Goal: Check status

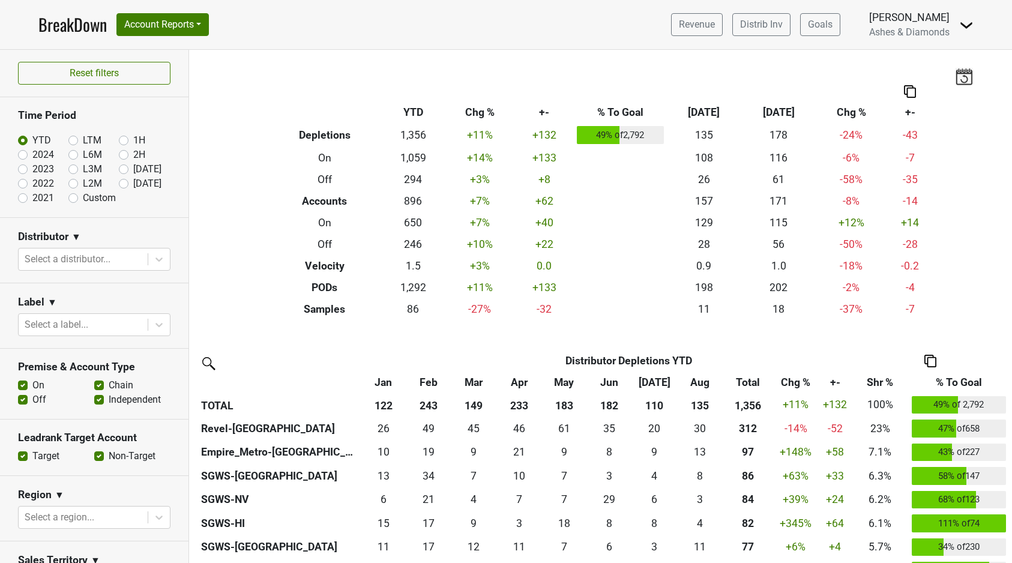
click at [133, 180] on label "[DATE]" at bounding box center [147, 183] width 28 height 14
click at [122, 180] on input "[DATE]" at bounding box center [143, 182] width 48 height 12
radio input "true"
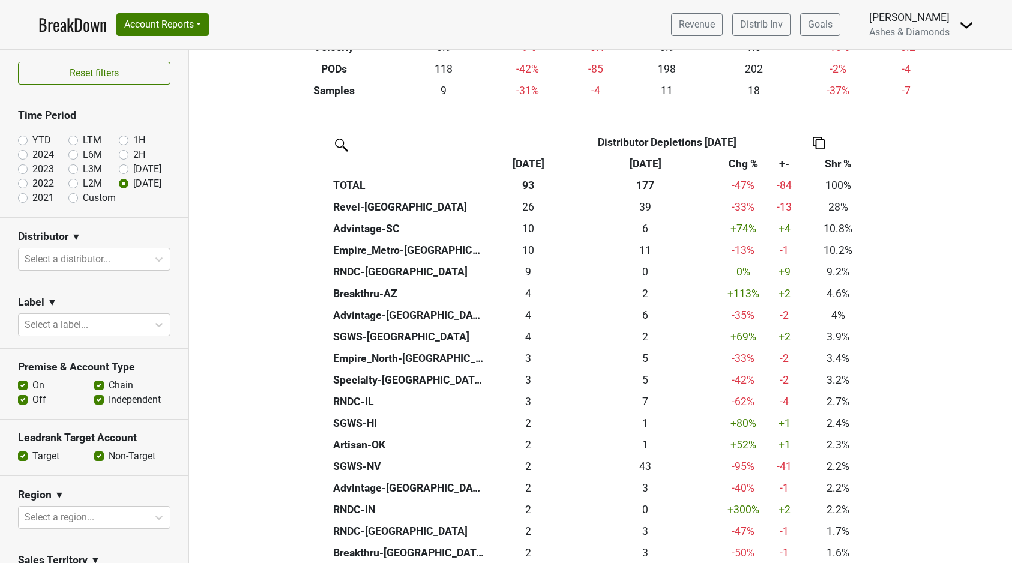
scroll to position [213, 0]
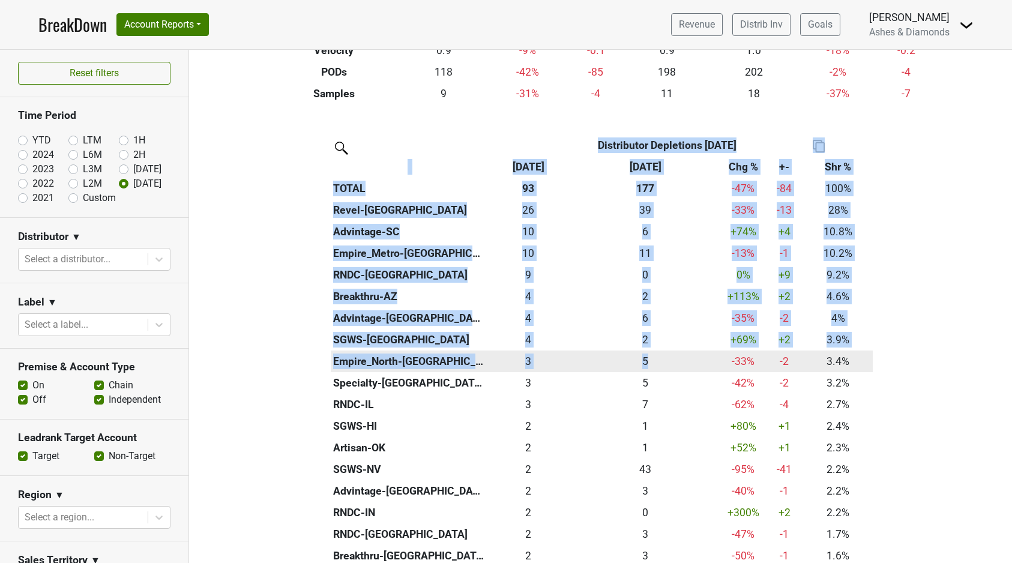
drag, startPoint x: 912, startPoint y: 355, endPoint x: 743, endPoint y: 352, distance: 169.3
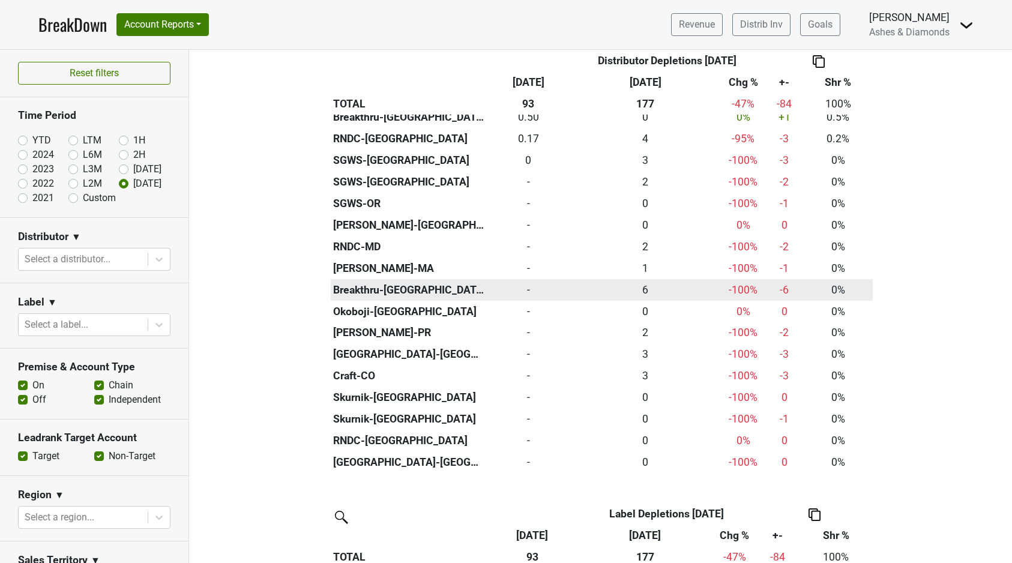
scroll to position [764, 0]
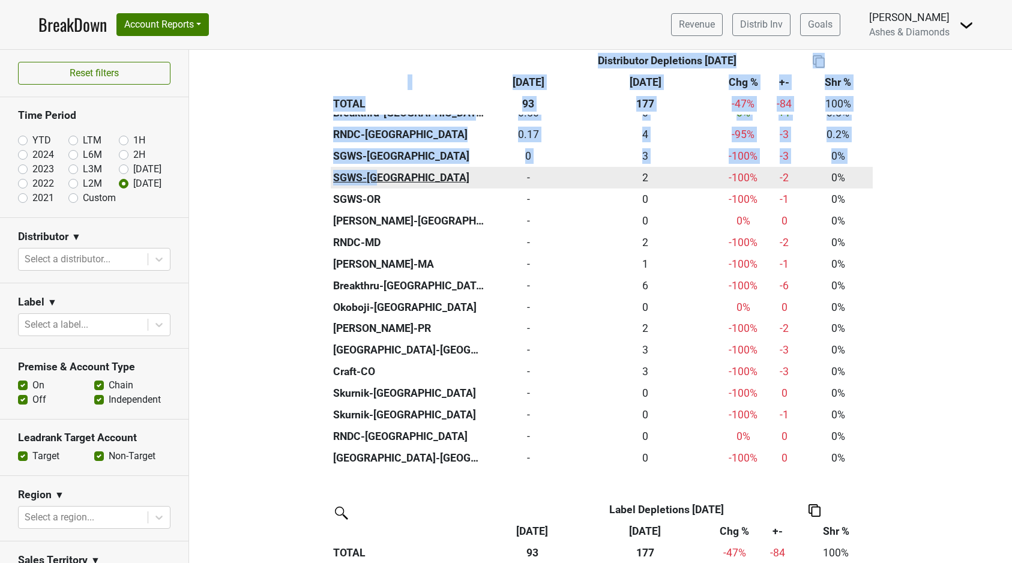
drag, startPoint x: 922, startPoint y: 446, endPoint x: 393, endPoint y: 165, distance: 599.8
click at [393, 165] on div "Distributor Distributor Depletions [DATE] Sep '[DATE] Chg % +- Shr % TOTAL 93 1…" at bounding box center [600, 246] width 823 height 1326
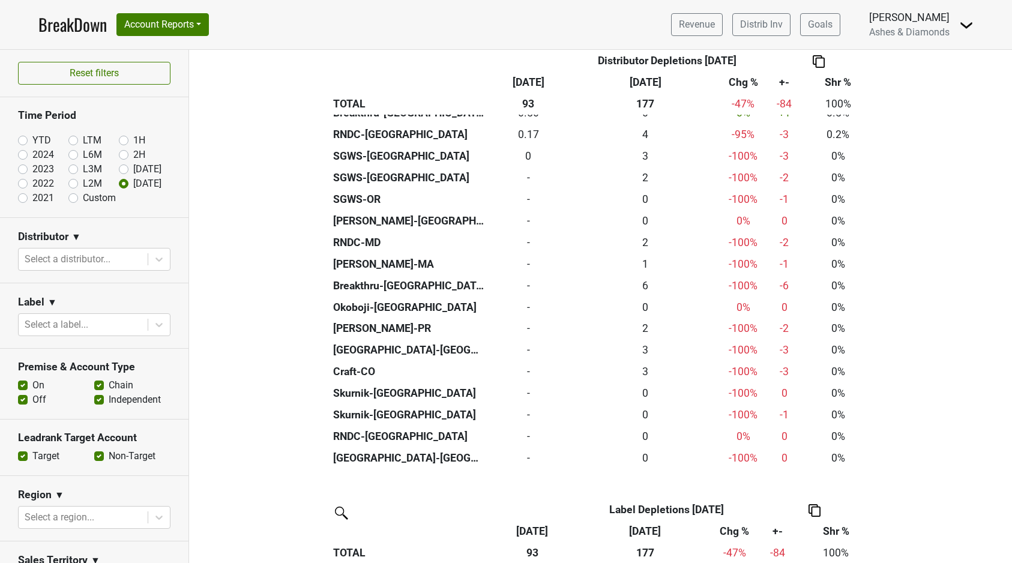
click at [969, 298] on div "Distributor Distributor Depletions [DATE] Sep '[DATE] Chg % +- Shr % TOTAL 93 1…" at bounding box center [600, 246] width 823 height 1326
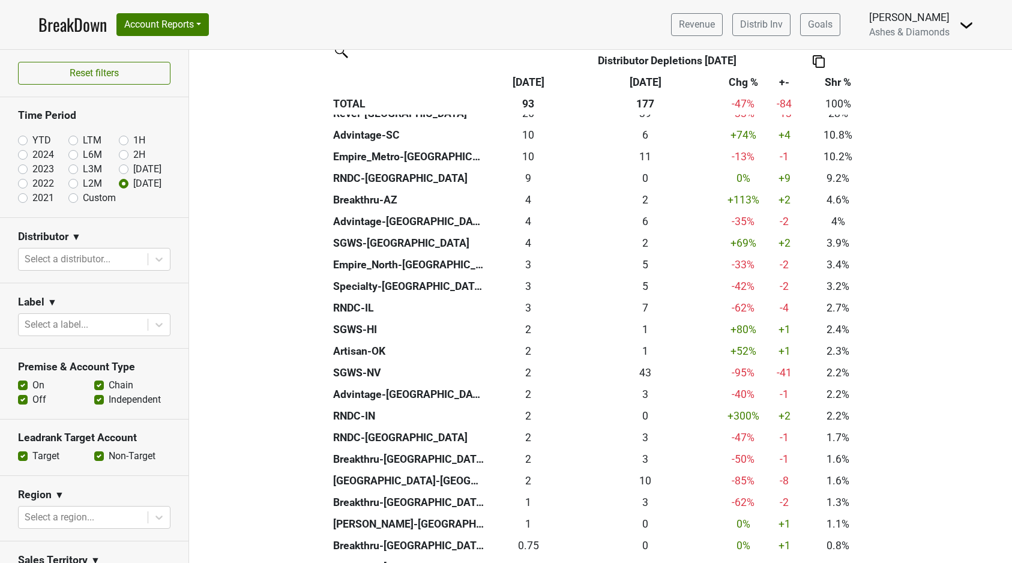
scroll to position [315, 0]
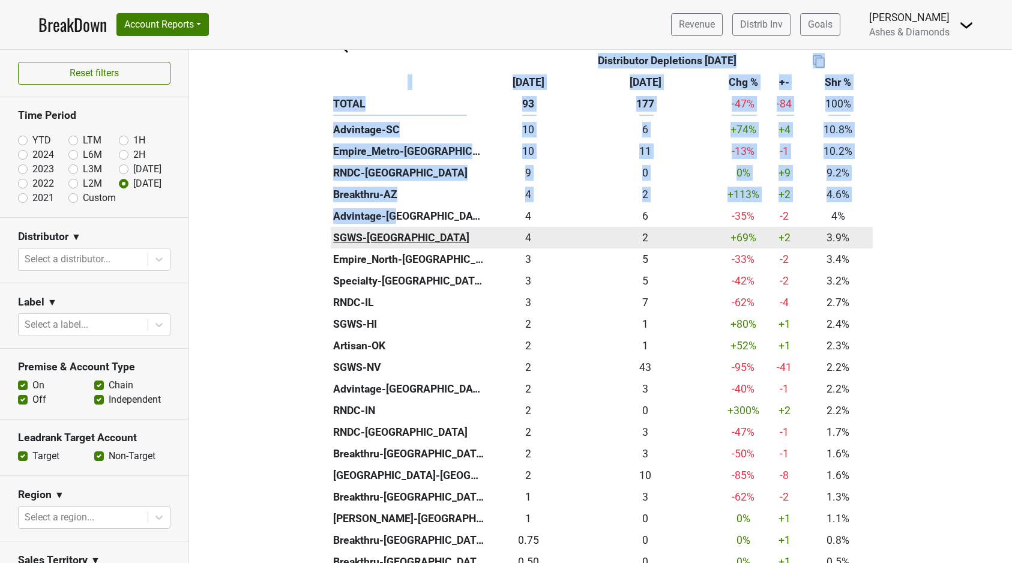
drag, startPoint x: 880, startPoint y: 429, endPoint x: 400, endPoint y: 222, distance: 522.1
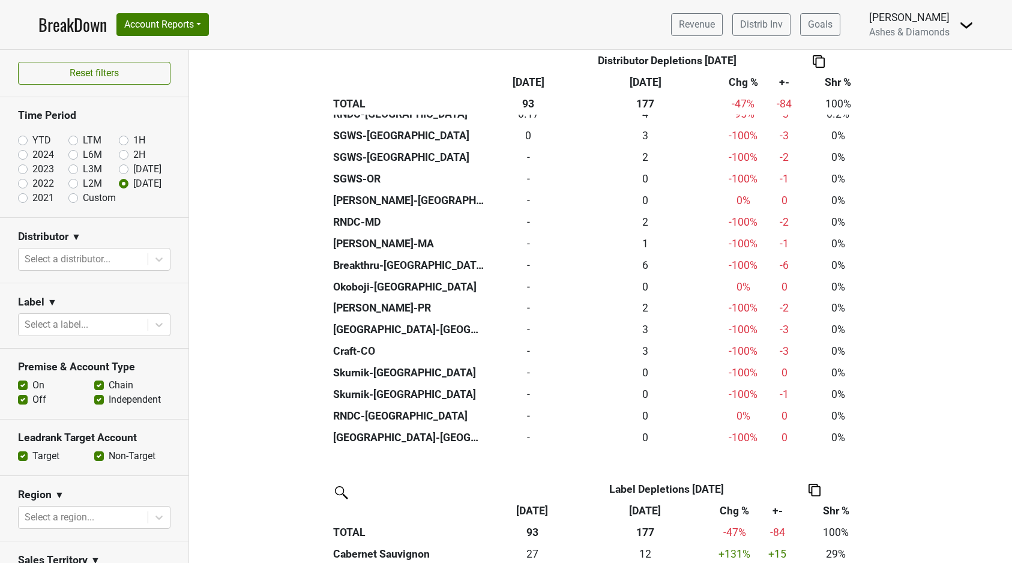
scroll to position [785, 0]
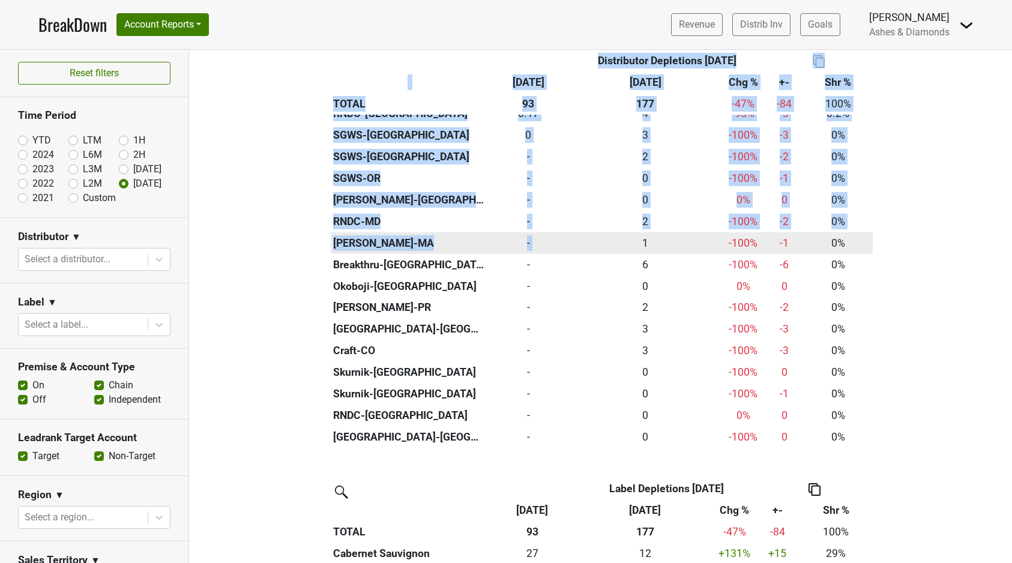
drag, startPoint x: 892, startPoint y: 428, endPoint x: 589, endPoint y: 235, distance: 359.5
click at [583, 236] on div "Distributor Distributor Depletions [DATE] Sep '[DATE] Chg % +- Shr % TOTAL 93 1…" at bounding box center [600, 225] width 823 height 1326
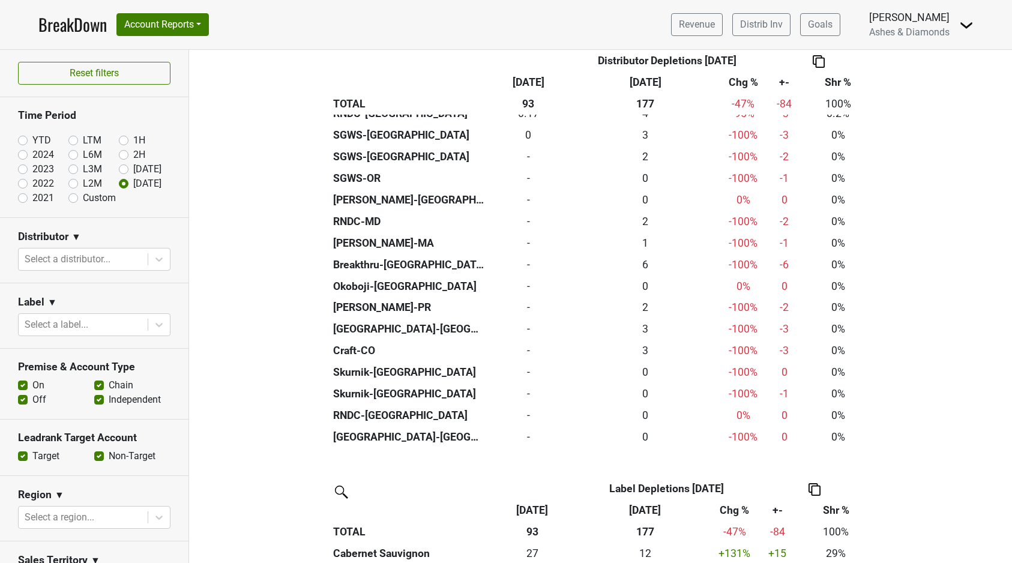
click at [924, 276] on div "Distributor Distributor Depletions [DATE] Sep '[DATE] Chg % +- Shr % TOTAL 93 1…" at bounding box center [600, 225] width 823 height 1326
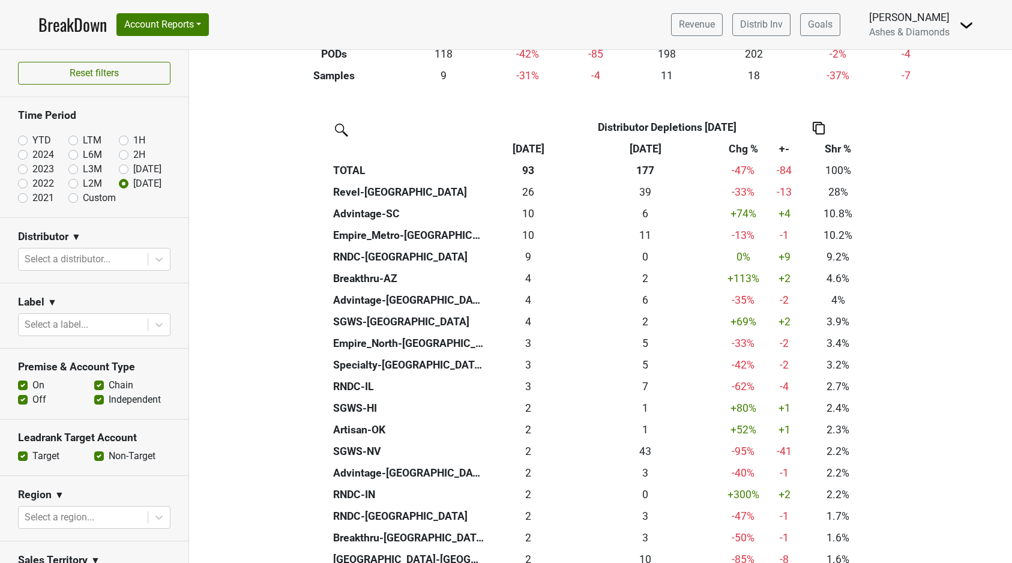
scroll to position [259, 0]
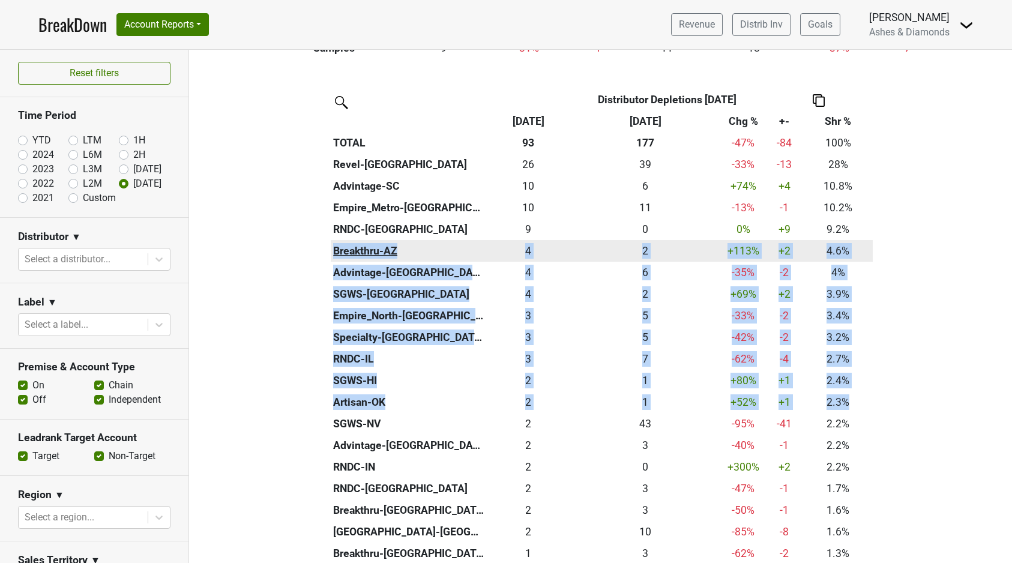
drag, startPoint x: 870, startPoint y: 395, endPoint x: 343, endPoint y: 244, distance: 548.1
click at [335, 243] on tbody "Revel-CA 26 26 38.583 39 -33 % -12.582999999999998 -13 28% Advintage-SC 9.99 10…" at bounding box center [602, 564] width 542 height 820
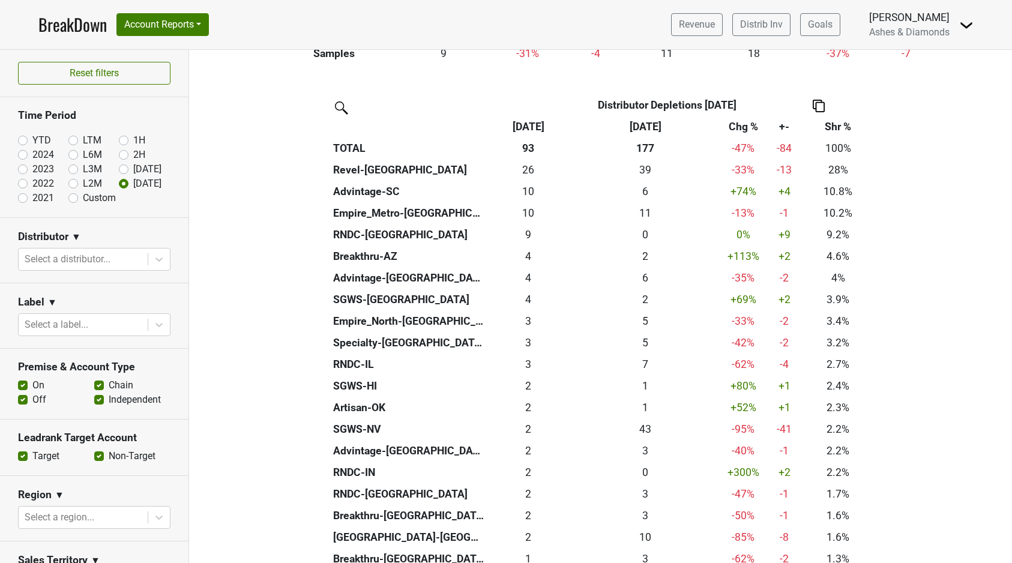
scroll to position [255, 0]
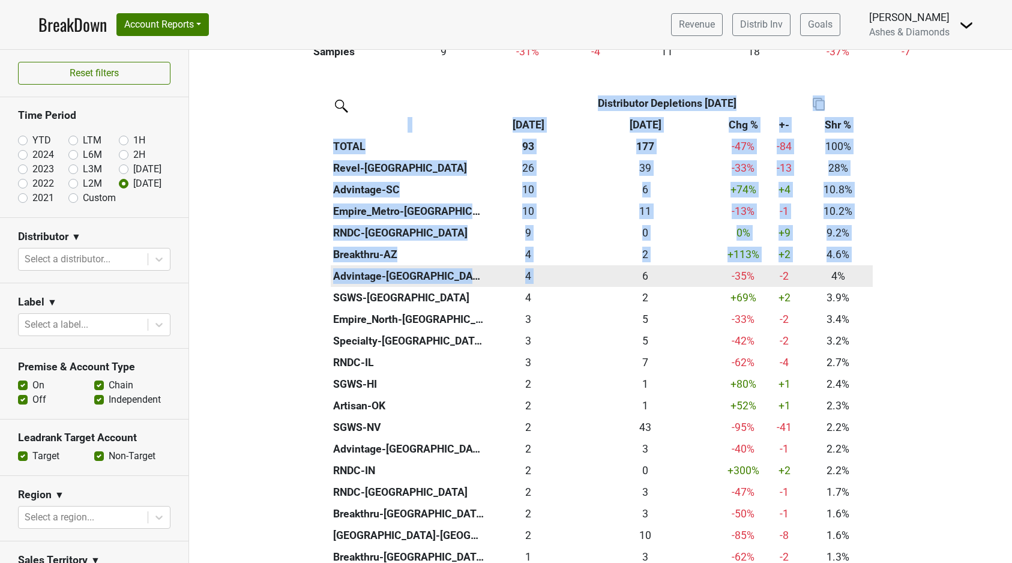
drag, startPoint x: 889, startPoint y: 424, endPoint x: 595, endPoint y: 272, distance: 331.0
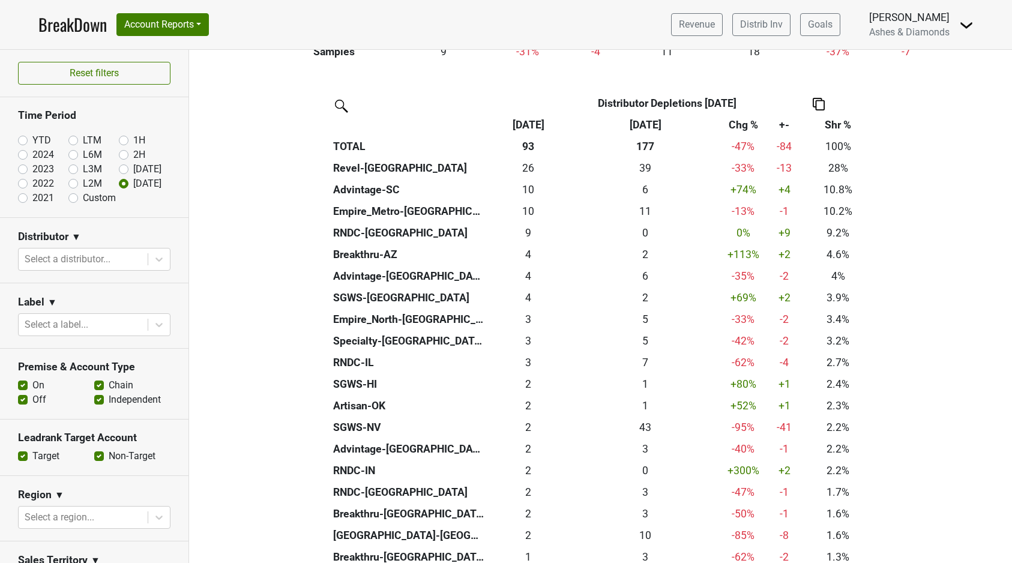
drag, startPoint x: 936, startPoint y: 372, endPoint x: 945, endPoint y: 387, distance: 17.5
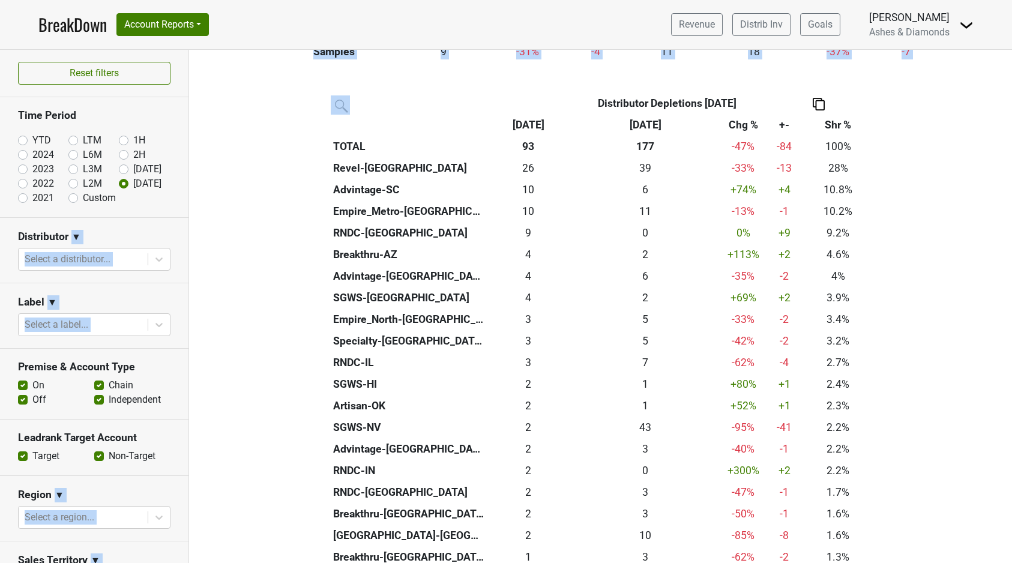
drag, startPoint x: 826, startPoint y: 346, endPoint x: 163, endPoint y: 101, distance: 707.5
click at [153, 98] on div "Reset filters Time Period YTD LTM 1H 2024 L6M 2H 2023 L3M Aug '25 2022 L2M Sep …" at bounding box center [506, 306] width 1012 height 513
drag, startPoint x: 272, startPoint y: 152, endPoint x: 295, endPoint y: 163, distance: 25.2
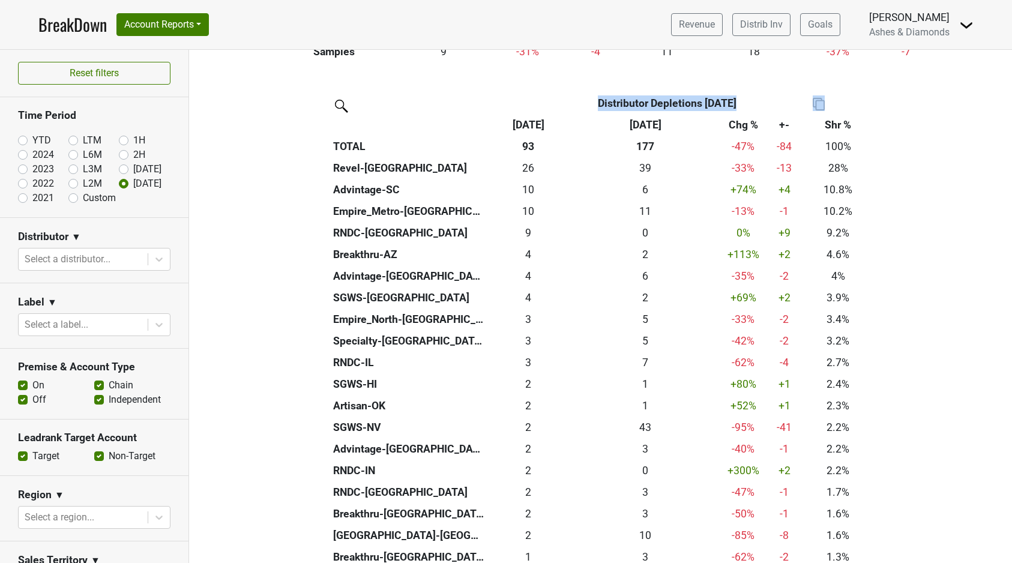
drag, startPoint x: 909, startPoint y: 424, endPoint x: 430, endPoint y: 113, distance: 570.8
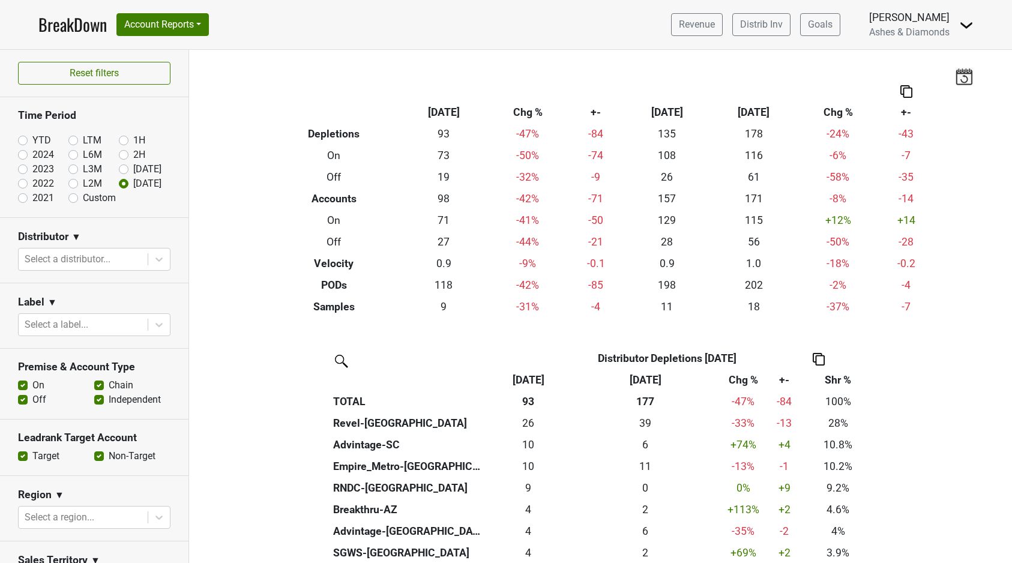
scroll to position [0, 0]
click at [32, 140] on label "YTD" at bounding box center [41, 140] width 19 height 14
click at [26, 140] on input "YTD" at bounding box center [42, 139] width 48 height 12
radio input "true"
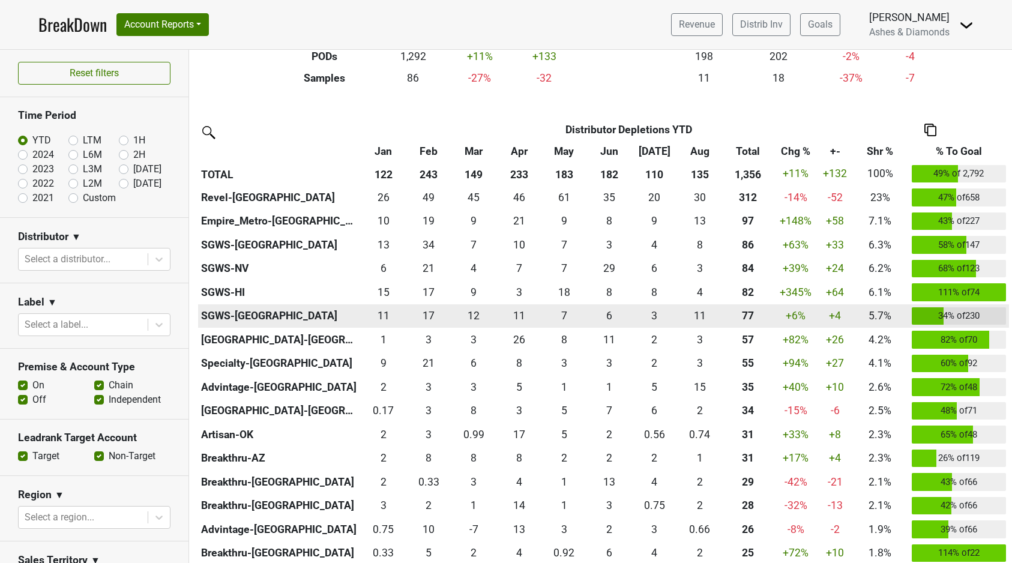
scroll to position [229, 0]
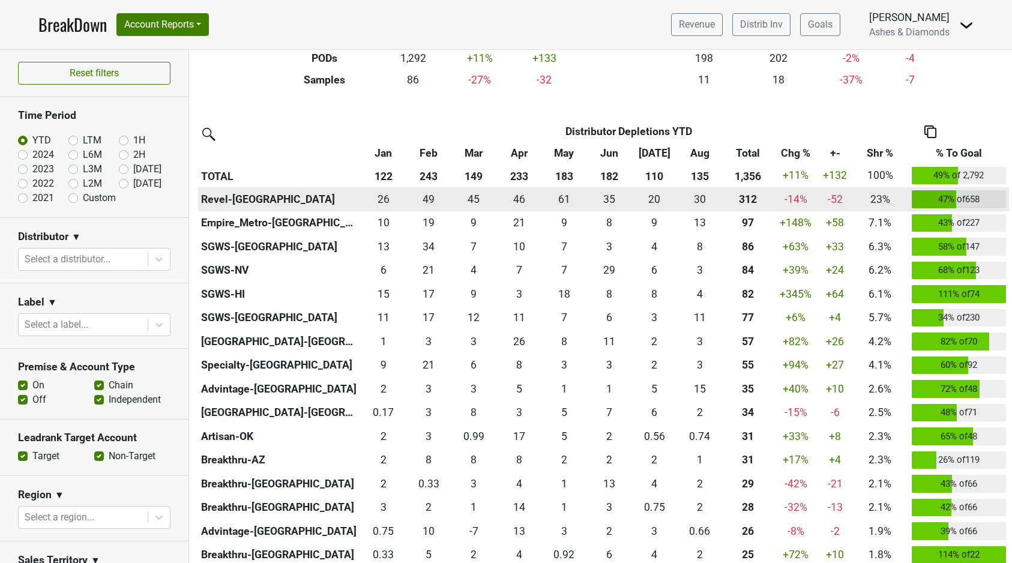
click at [760, 197] on div "311.834 312" at bounding box center [747, 199] width 45 height 16
